Goal: Book appointment/travel/reservation

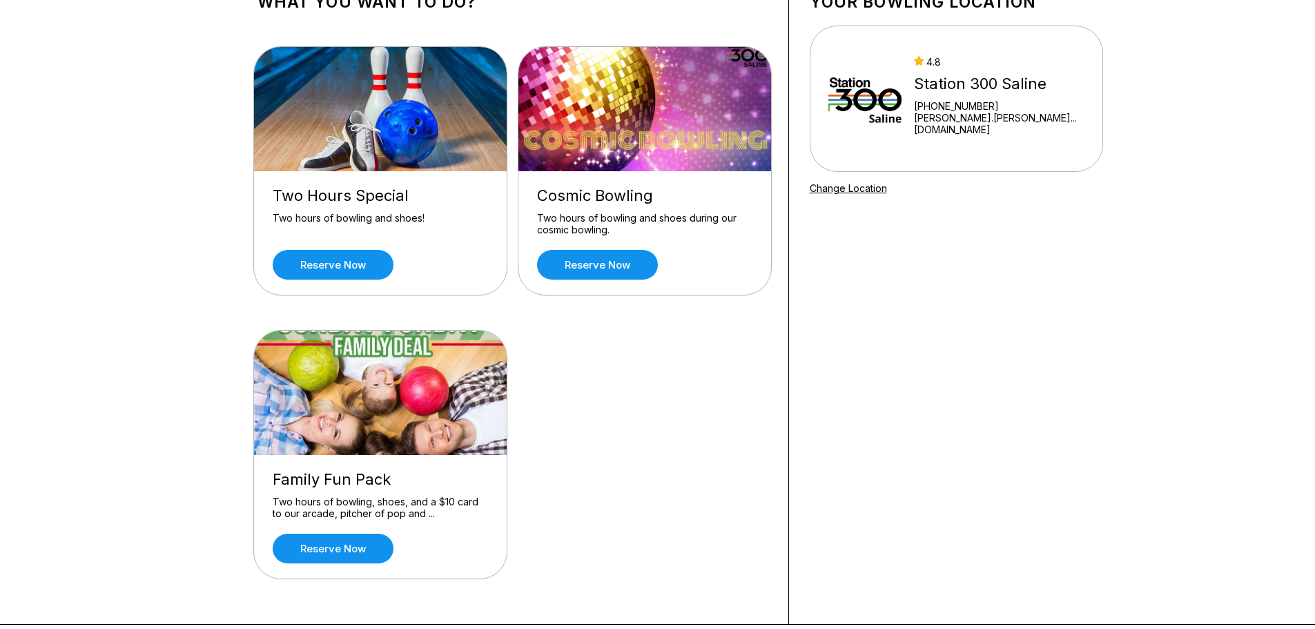
scroll to position [69, 0]
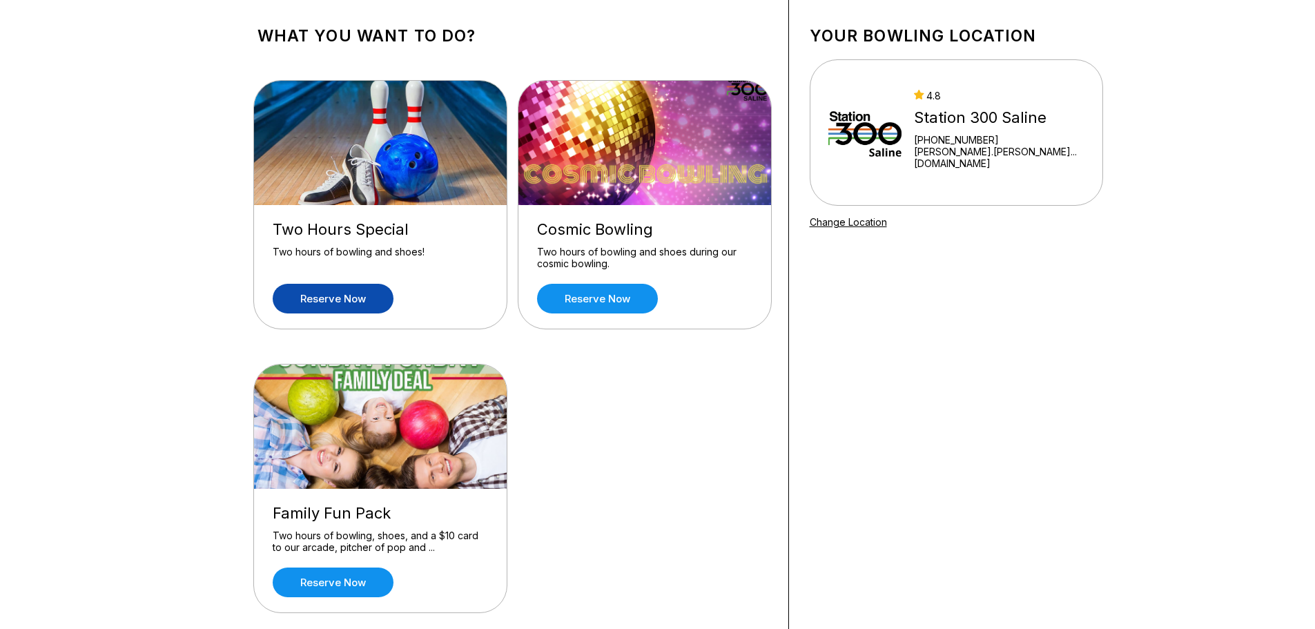
click at [355, 297] on link "Reserve now" at bounding box center [333, 299] width 121 height 30
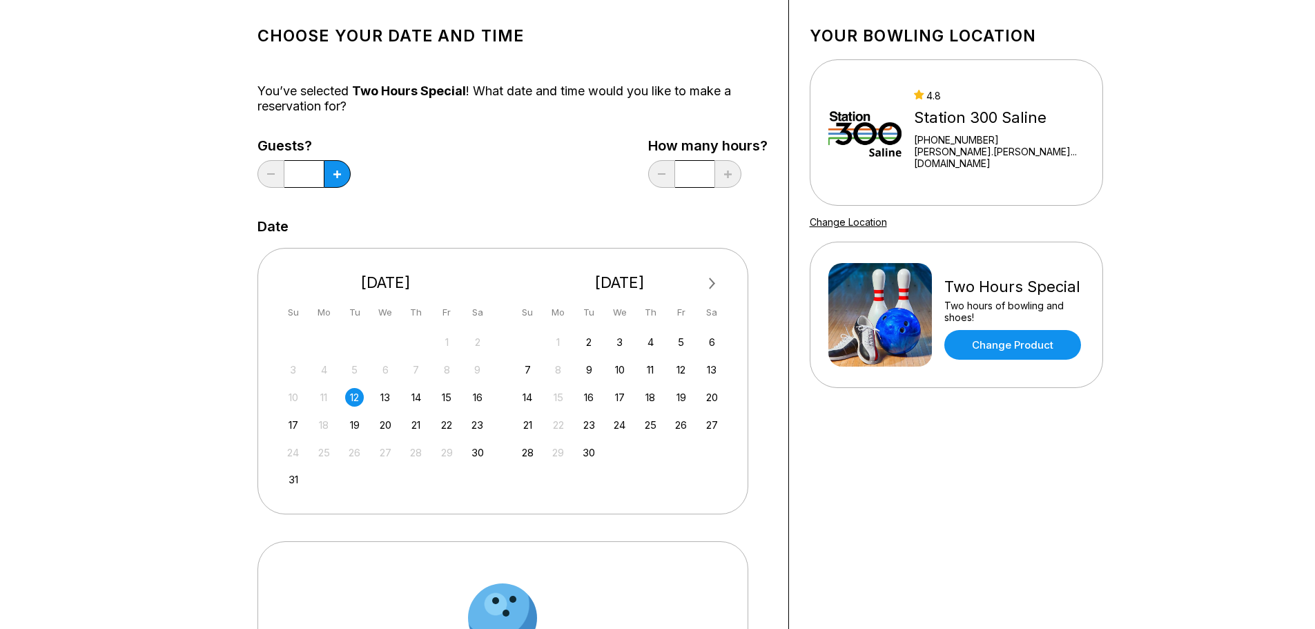
scroll to position [0, 0]
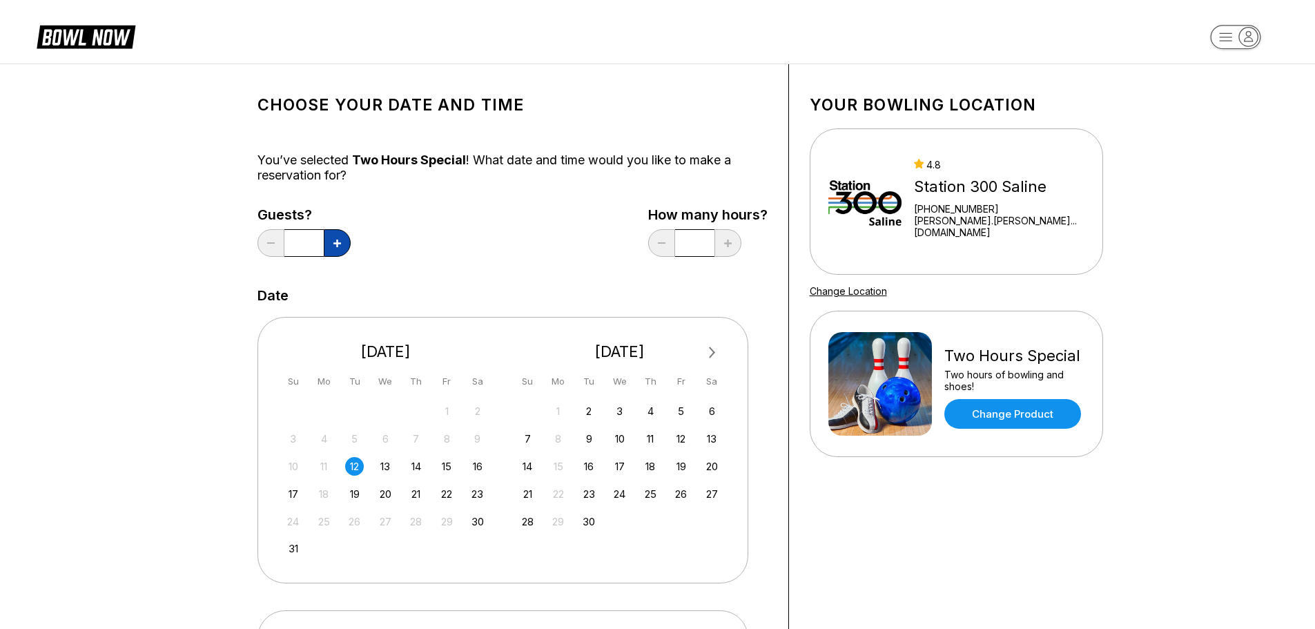
click at [344, 246] on button at bounding box center [337, 243] width 27 height 28
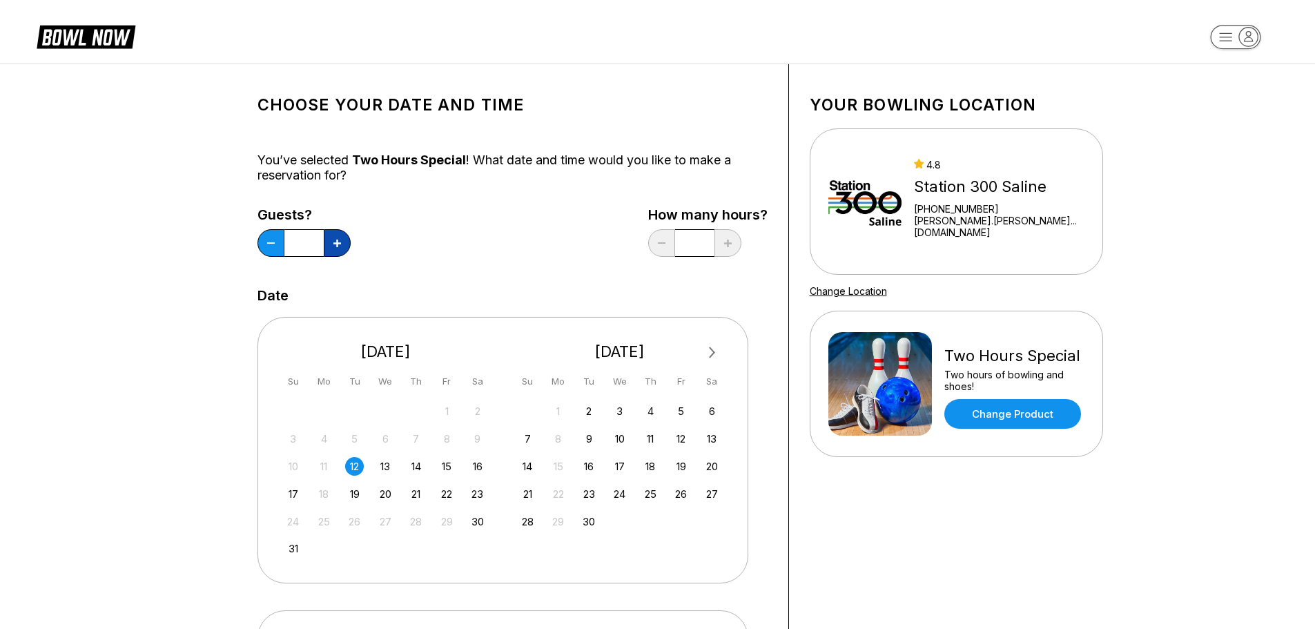
type input "*"
click at [447, 471] on div "15" at bounding box center [447, 466] width 19 height 19
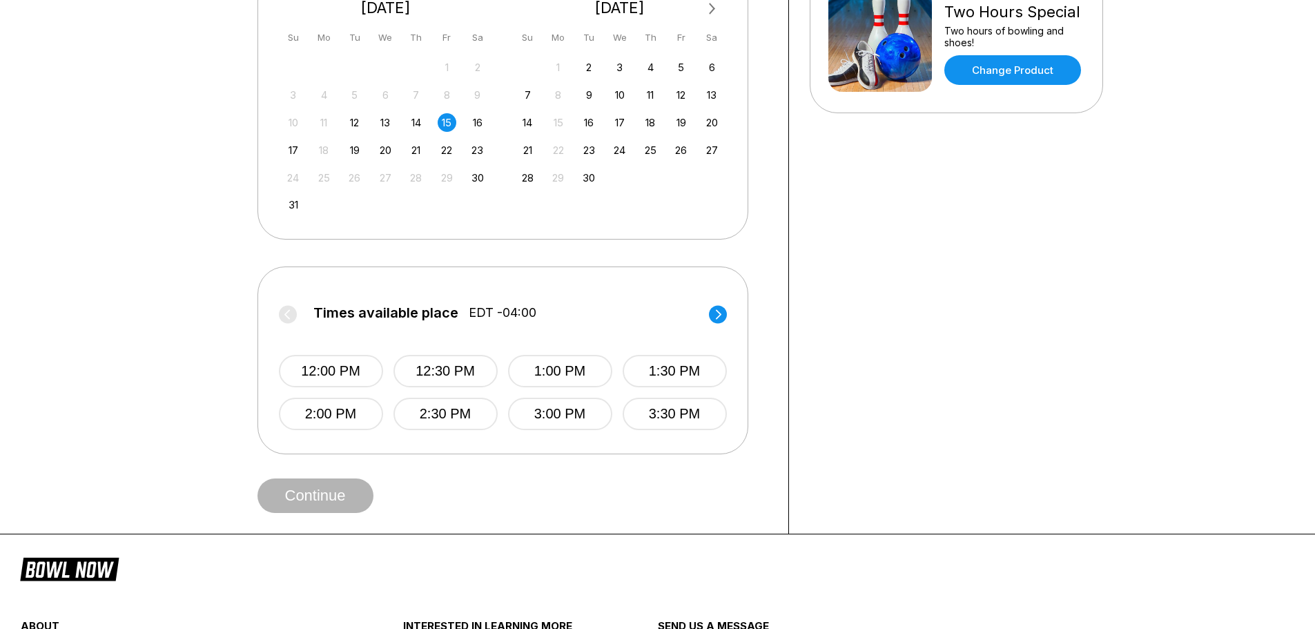
scroll to position [345, 0]
click at [721, 319] on circle at bounding box center [718, 313] width 18 height 18
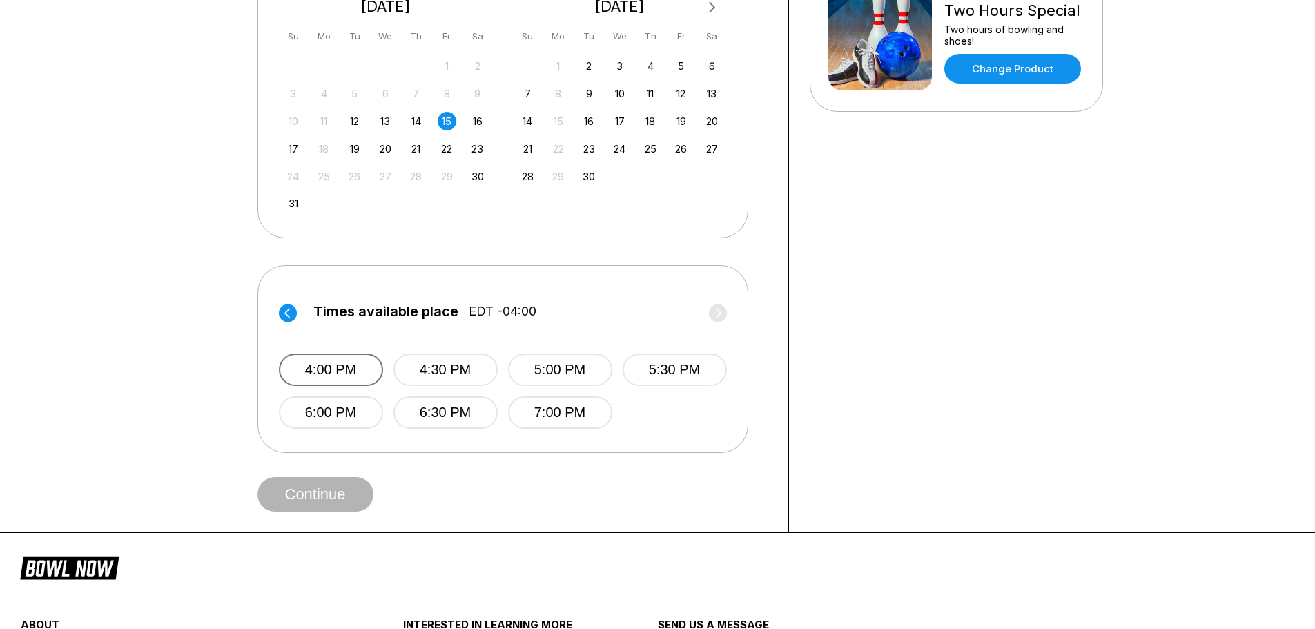
click at [318, 366] on button "4:00 PM" at bounding box center [331, 369] width 104 height 32
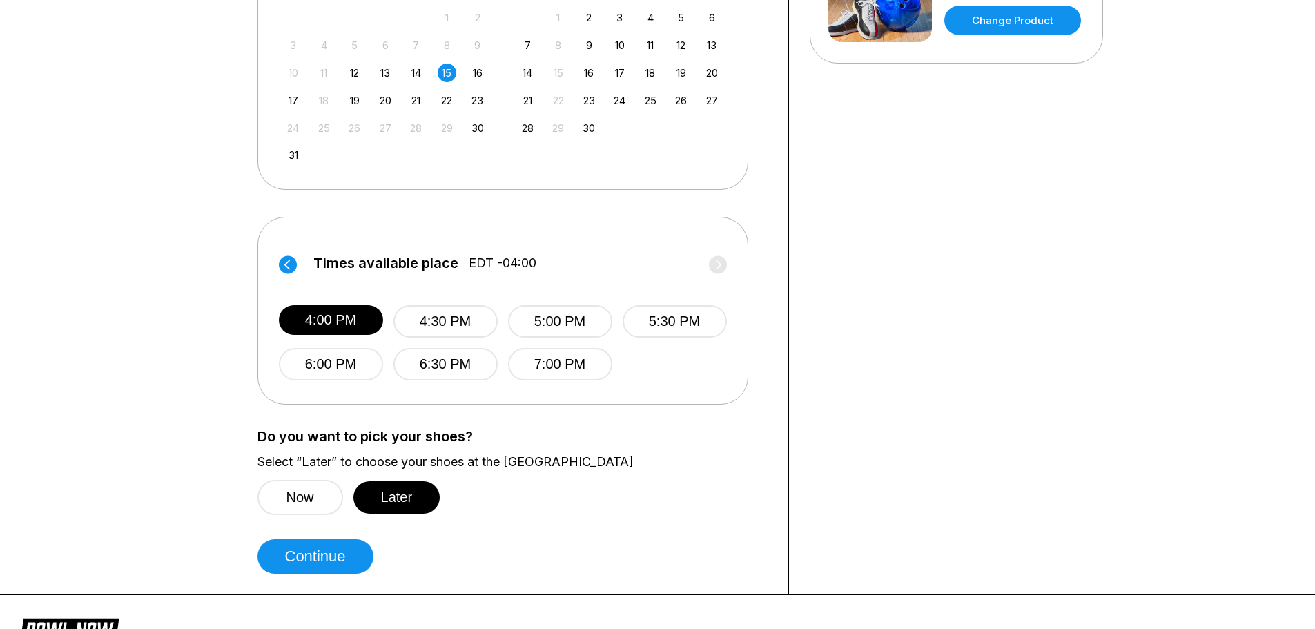
scroll to position [414, 0]
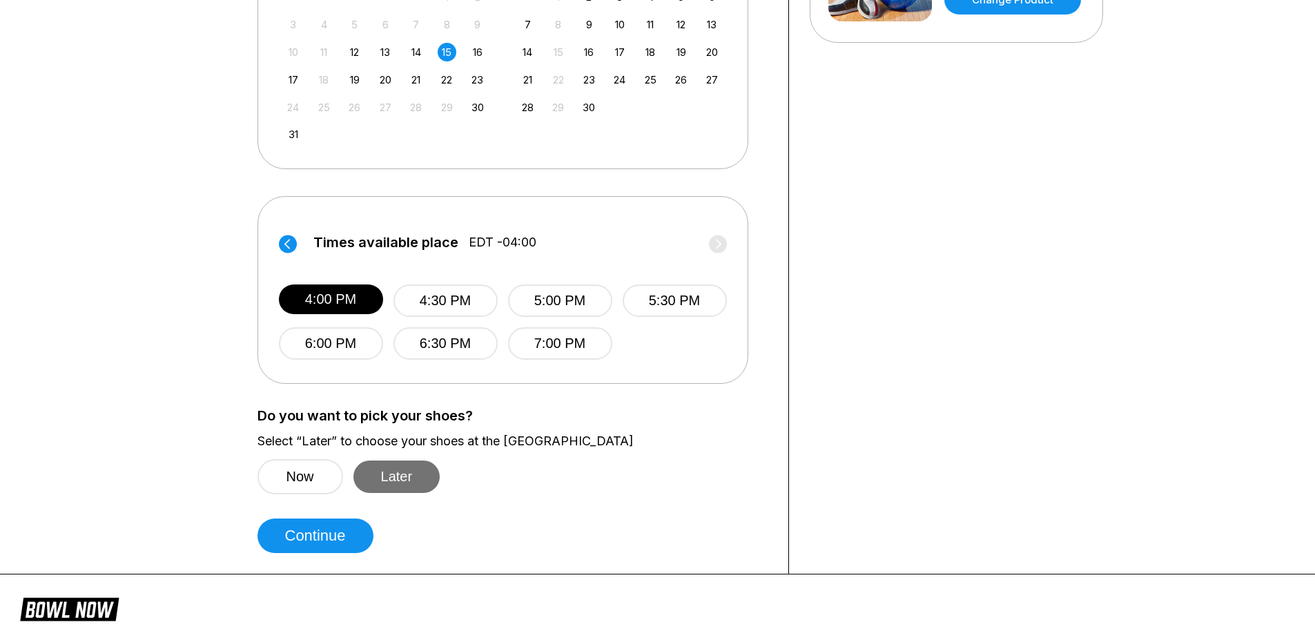
click at [390, 472] on button "Later" at bounding box center [396, 476] width 87 height 32
click at [324, 525] on button "Continue" at bounding box center [315, 535] width 116 height 35
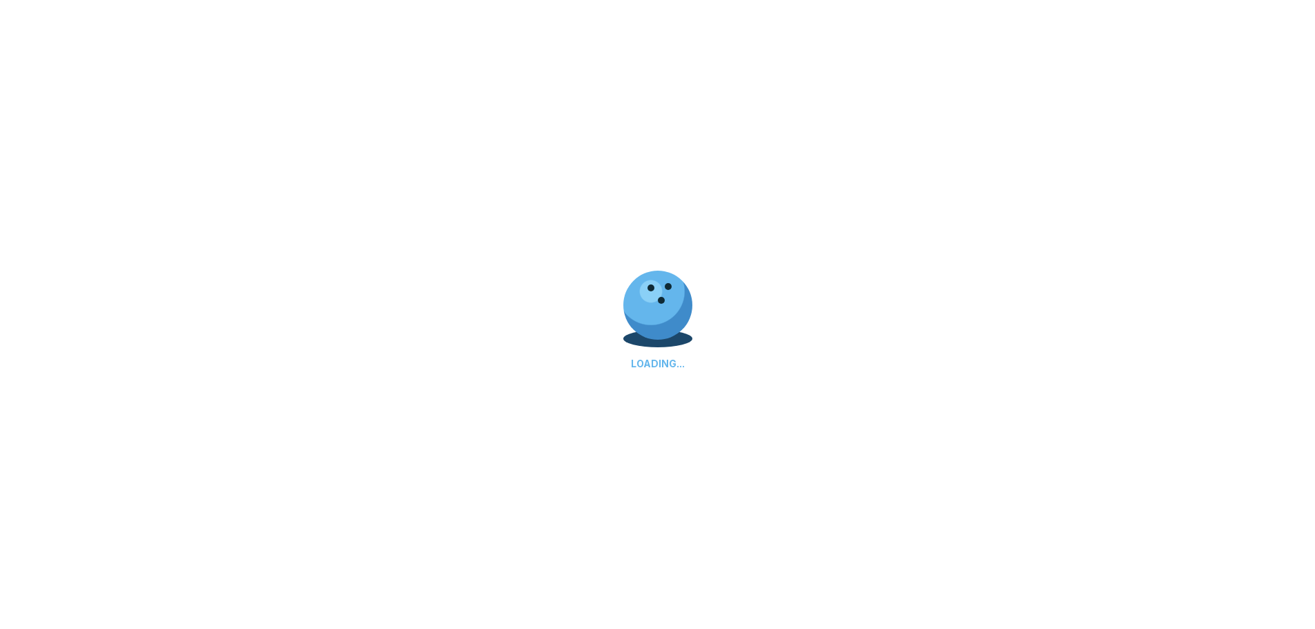
scroll to position [0, 0]
select select "**"
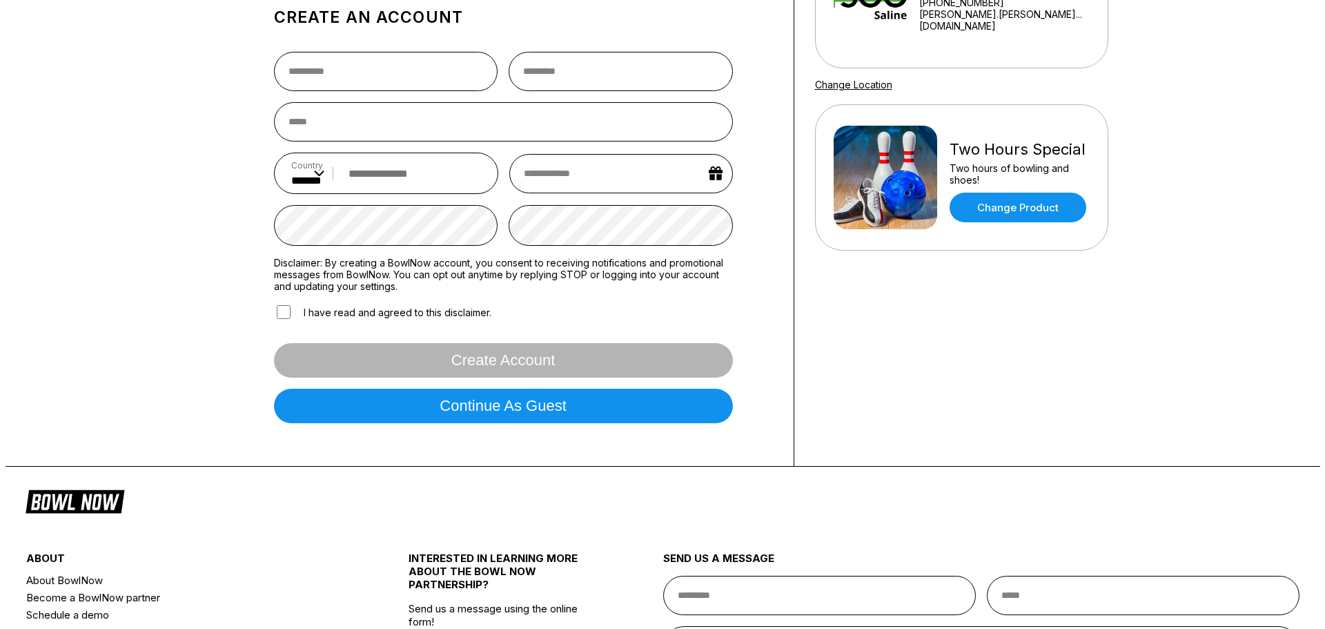
scroll to position [207, 0]
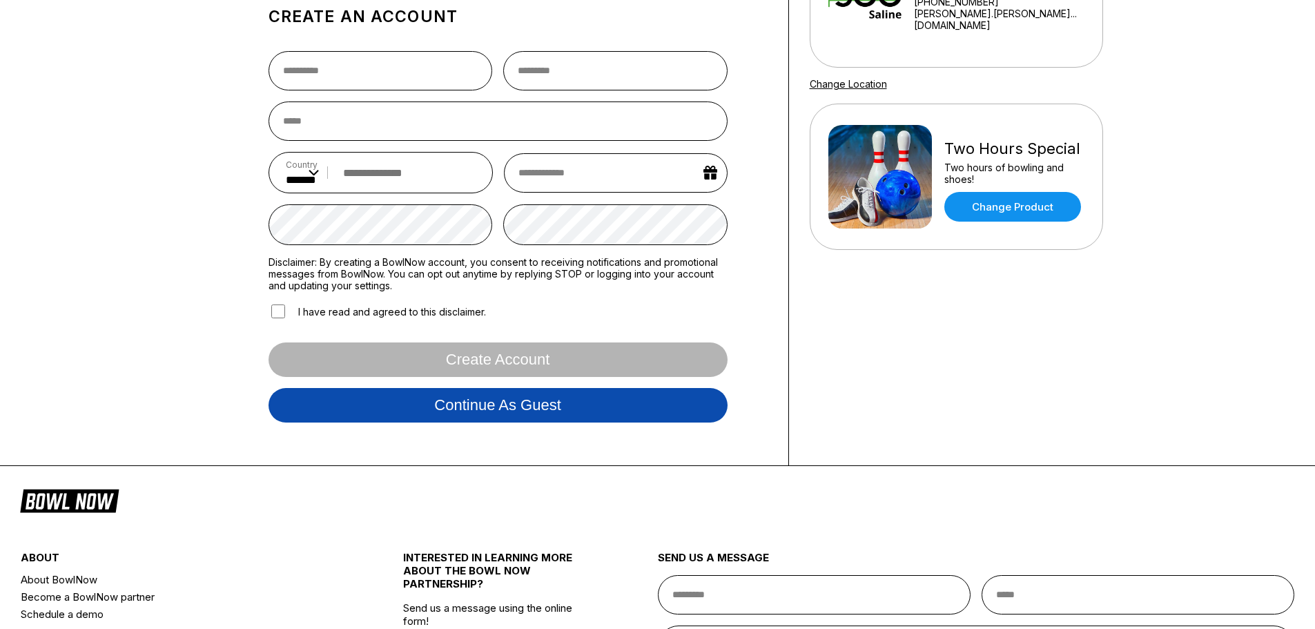
click at [509, 413] on button "Continue as guest" at bounding box center [497, 405] width 459 height 35
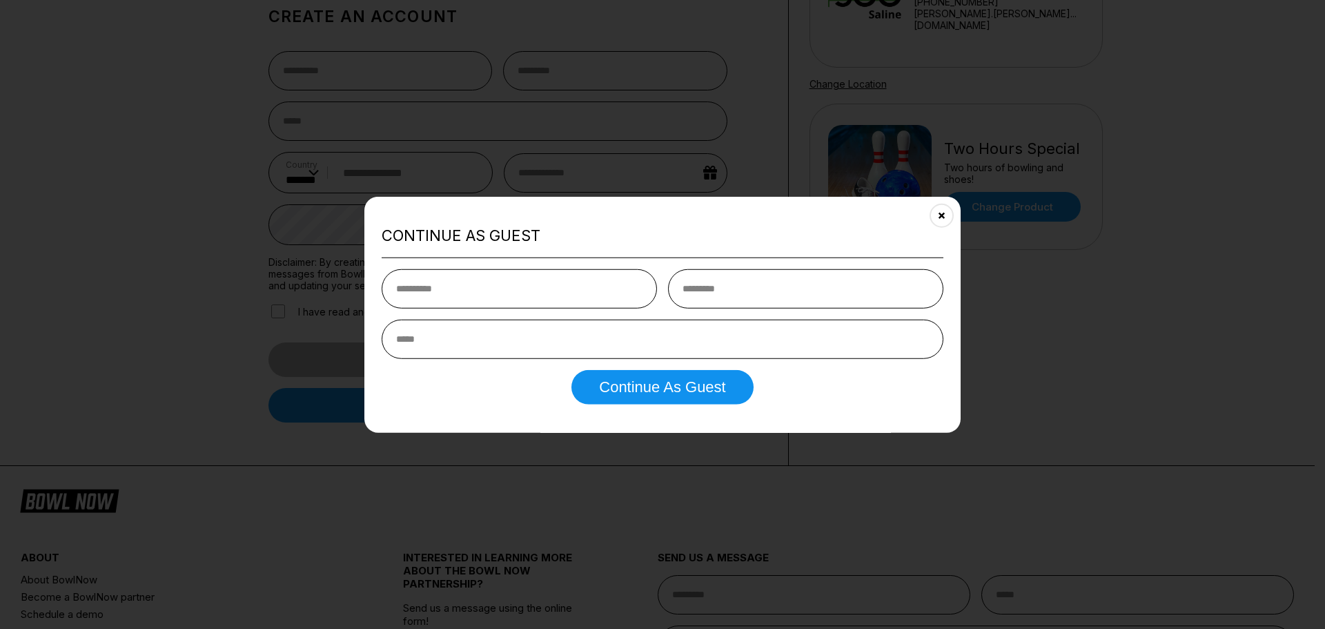
click at [489, 282] on input "text" at bounding box center [519, 288] width 275 height 39
type input "********"
click at [507, 340] on input "email" at bounding box center [663, 339] width 562 height 39
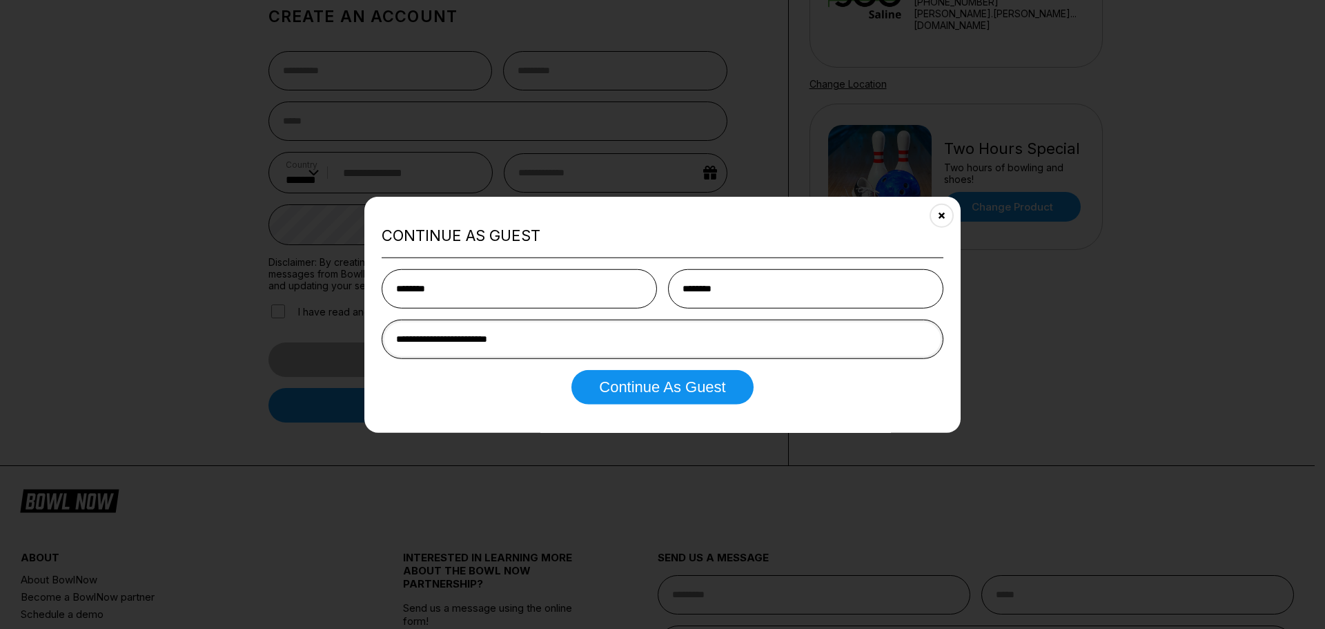
type input "**********"
click at [607, 388] on button "Continue as Guest" at bounding box center [663, 387] width 182 height 35
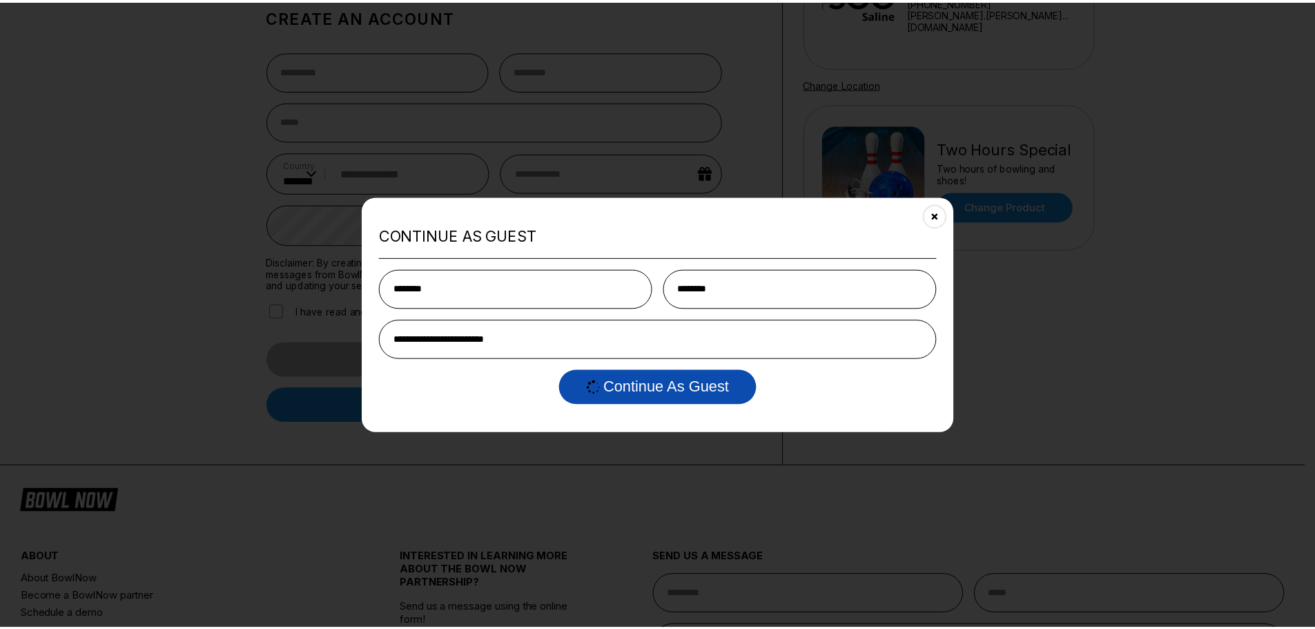
scroll to position [0, 0]
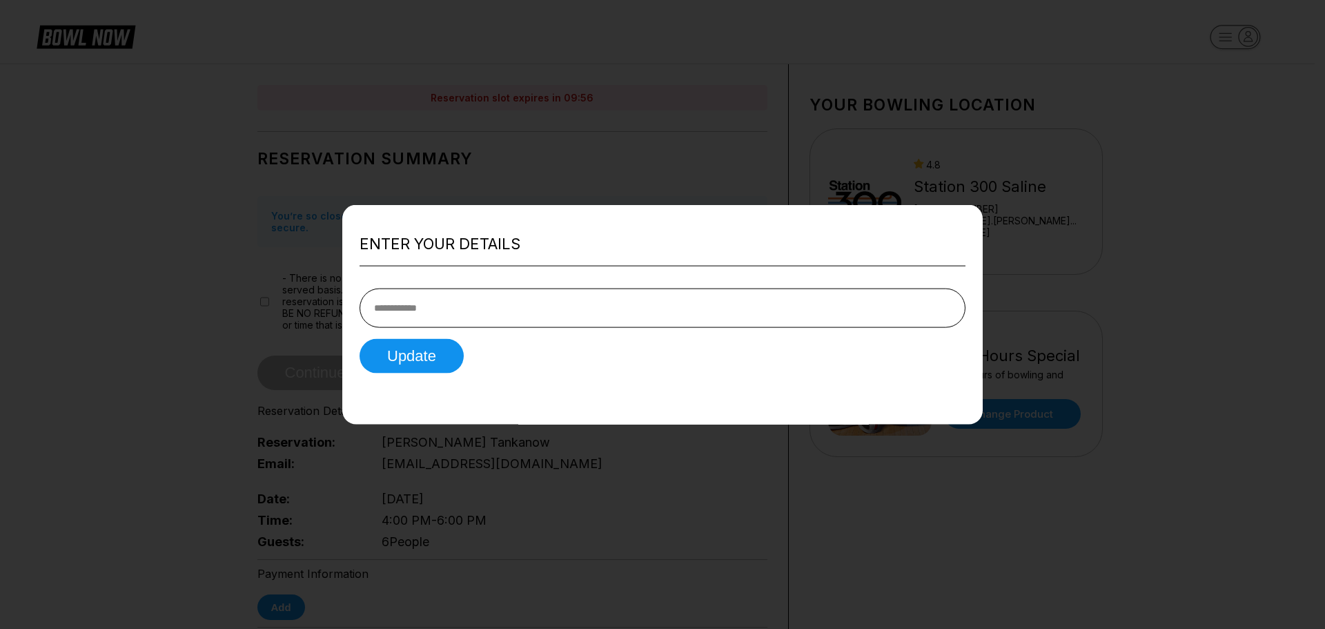
click at [547, 310] on input "tel" at bounding box center [663, 308] width 606 height 39
type input "**********"
click at [360, 339] on button "Update" at bounding box center [412, 356] width 104 height 35
